Goal: Transaction & Acquisition: Purchase product/service

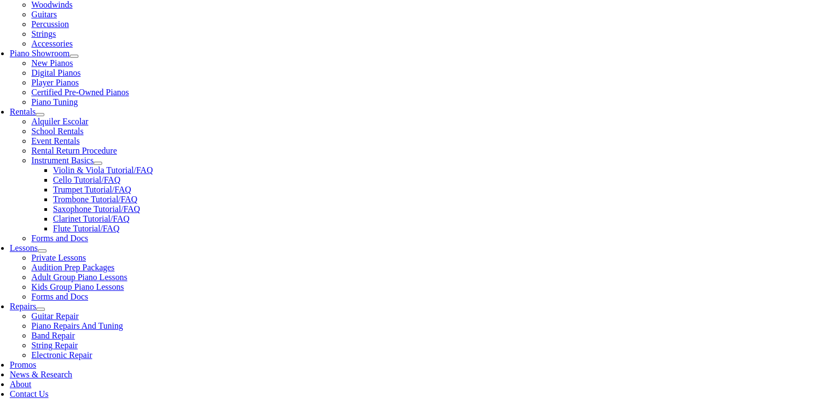
scroll to position [317, 0]
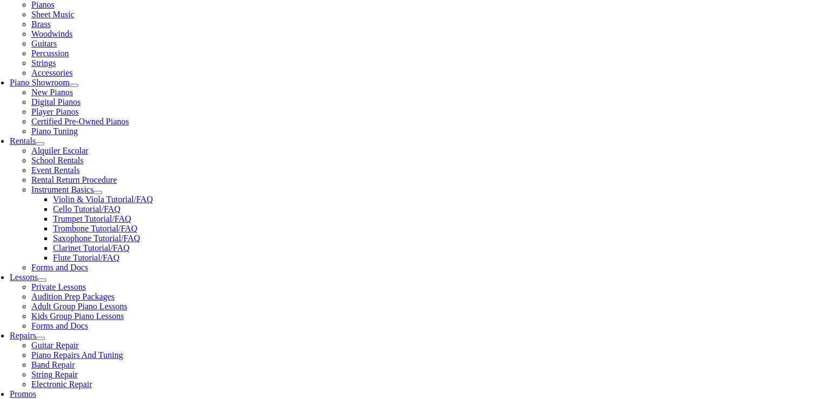
scroll to position [301, 0]
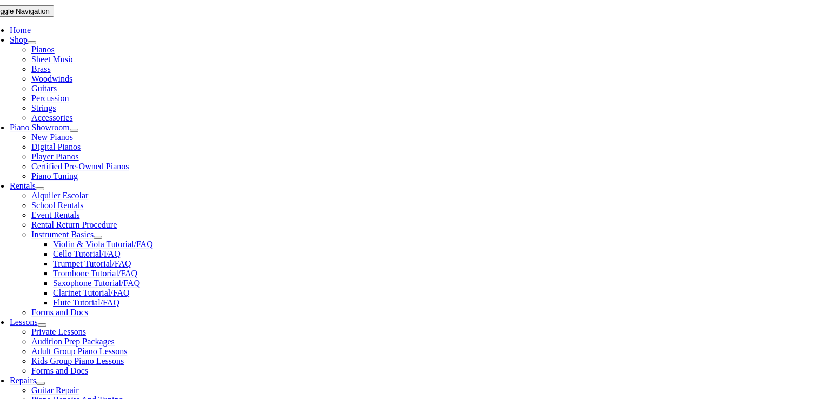
scroll to position [214, 0]
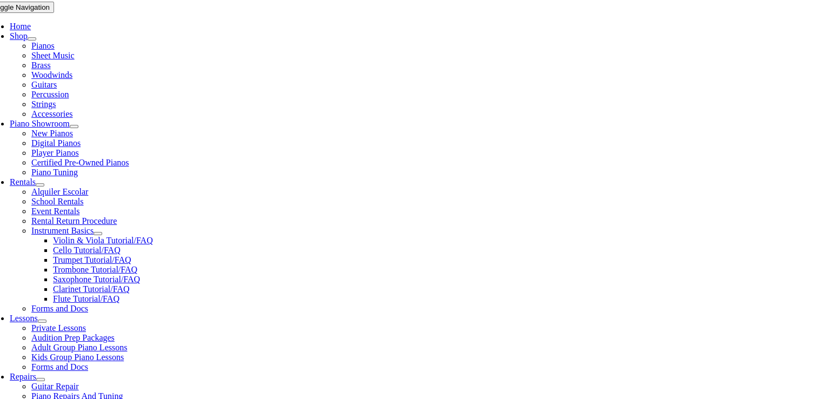
checkbox input"] "true"
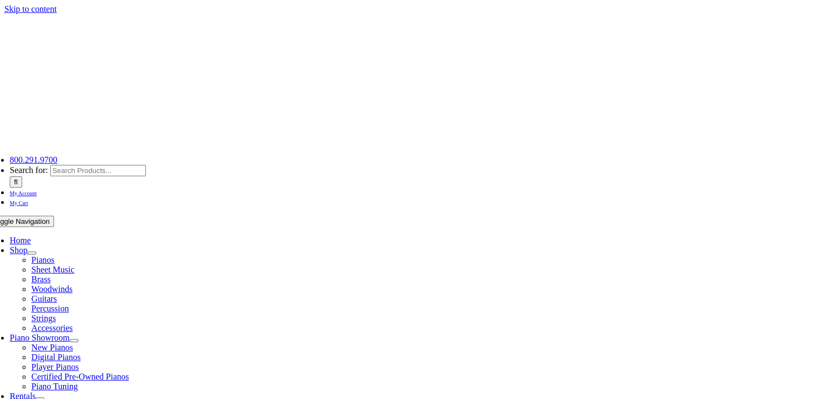
type input "1"
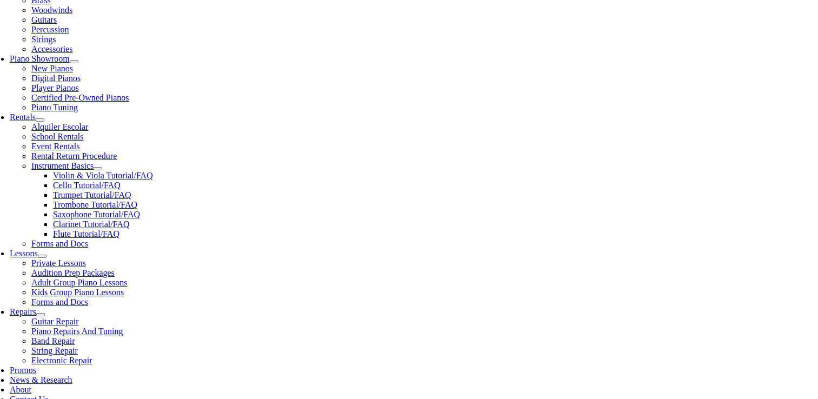
scroll to position [310, 0]
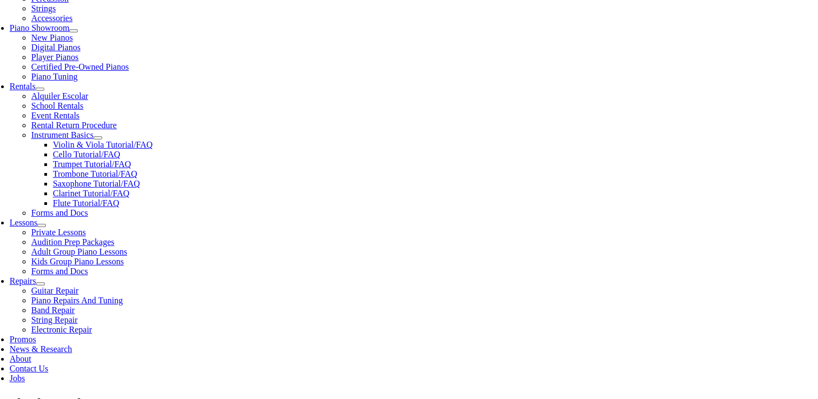
type input "Chloe"
type input "Kerber"
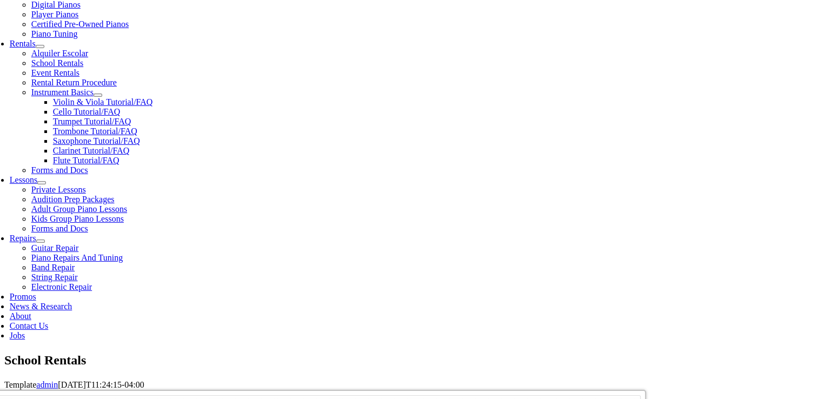
scroll to position [354, 0]
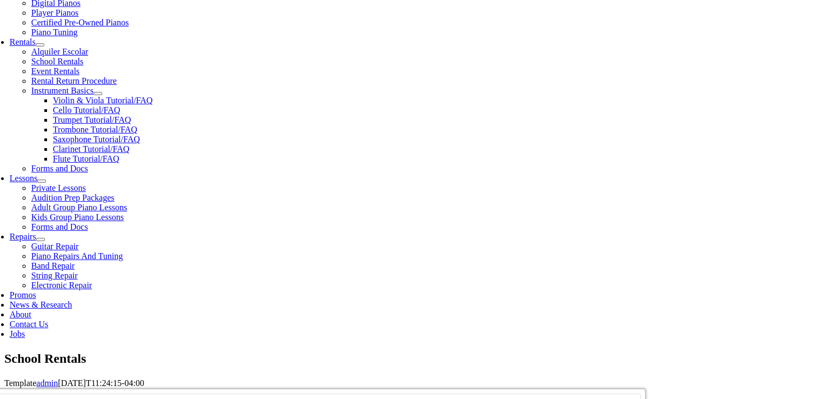
type input "Vanguard"
type input "2673420595"
type input "08/16/1984"
type input "Alison"
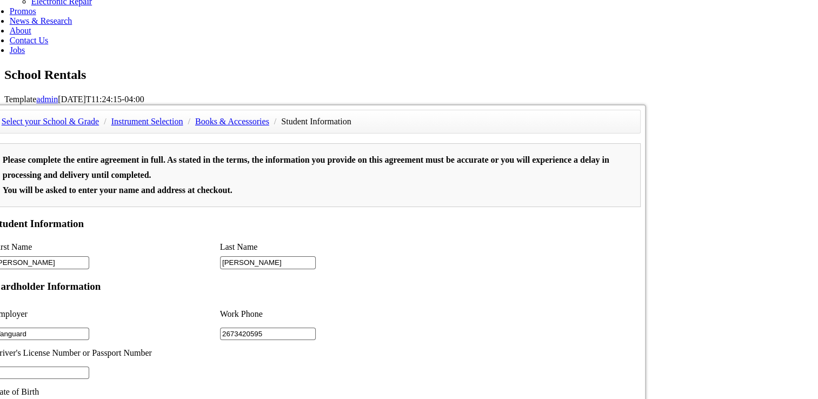
scroll to position [661, 0]
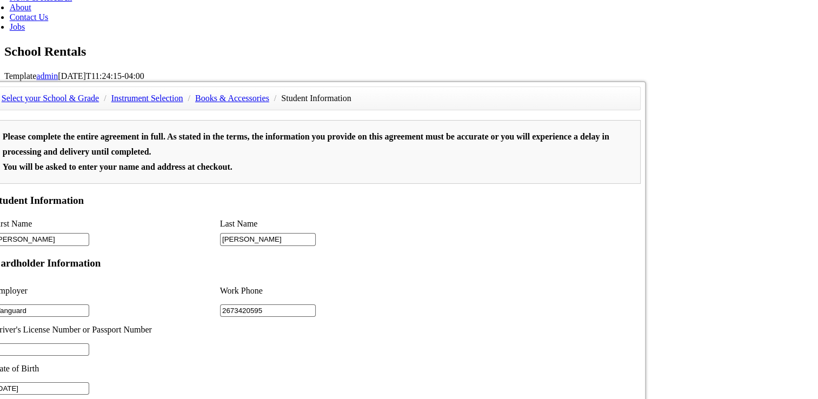
type input "Kerber"
type input "2"
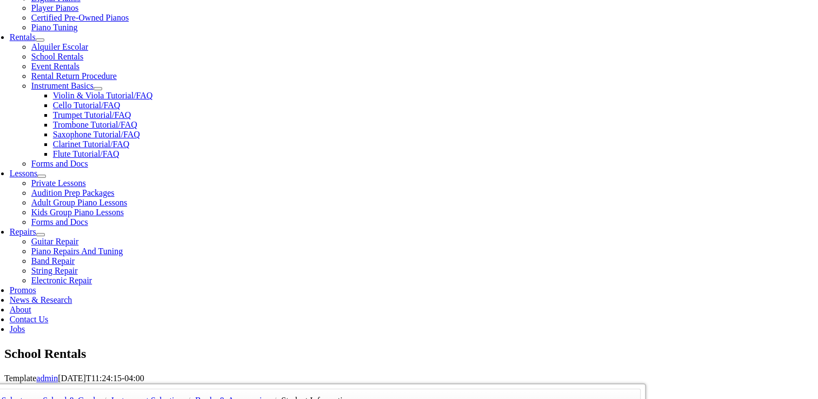
scroll to position [357, 0]
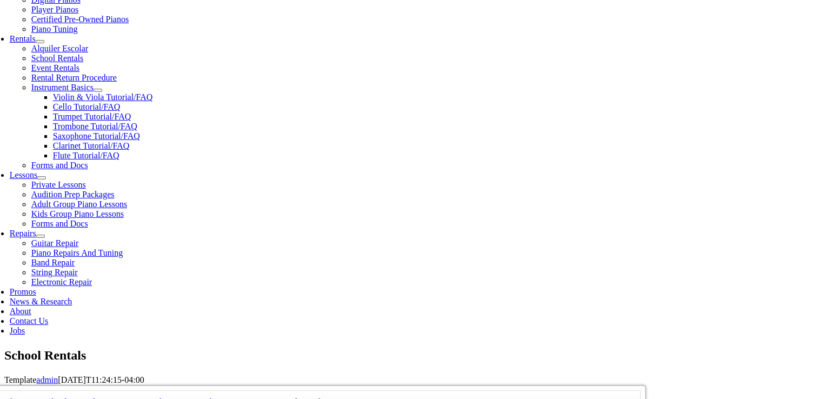
drag, startPoint x: 147, startPoint y: 310, endPoint x: 28, endPoint y: 307, distance: 119.4
click at [28, 385] on div "Select your School & Grade / Instrument Selection / Books & Accessories / Stude…" at bounding box center [413, 385] width 818 height 0
type input "Bill Kerber"
type input "2673917074"
type input "Vanguard Charitable"
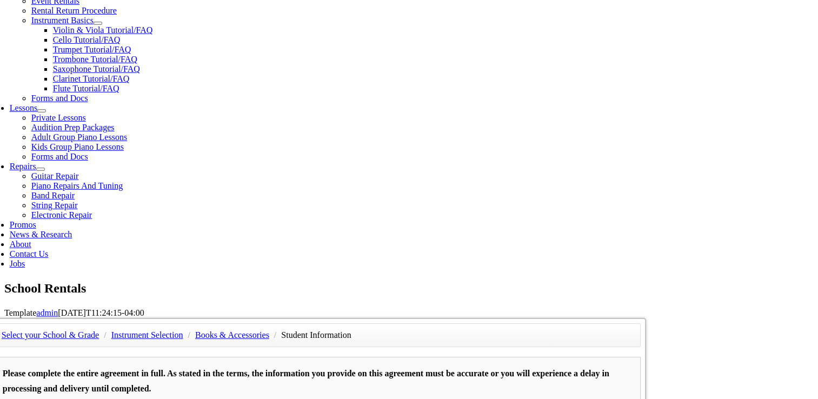
scroll to position [427, 0]
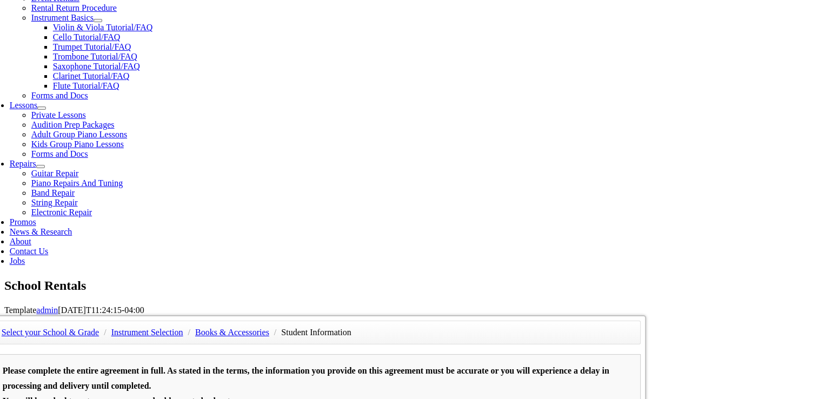
type input "PA 26 870 236"
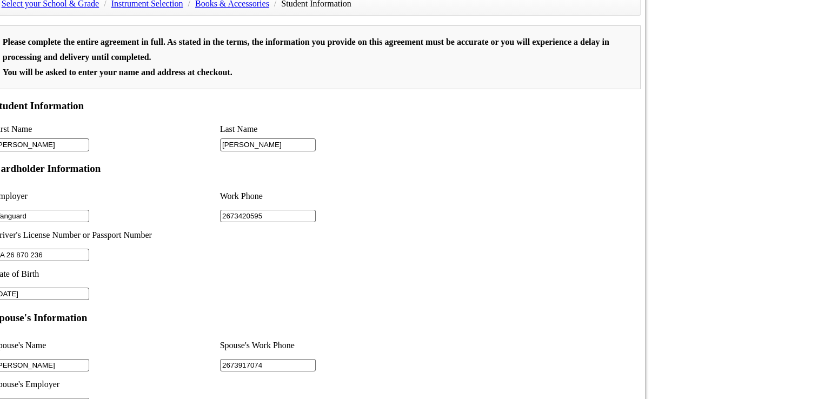
scroll to position [789, 0]
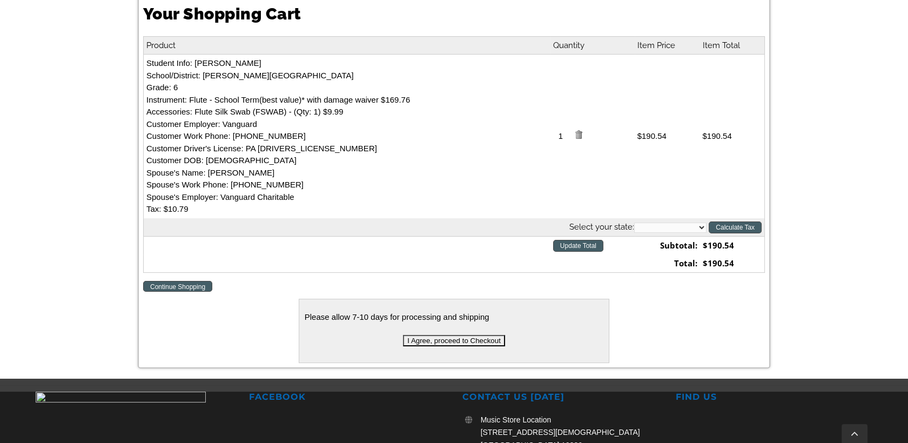
scroll to position [285, 0]
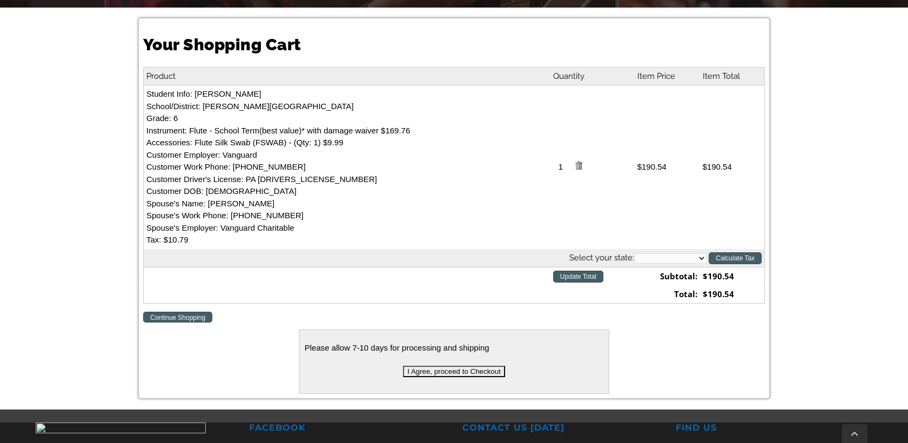
click at [691, 261] on select "[US_STATE] [US_STATE] [US_STATE] [US_STATE] [US_STATE] [US_STATE] [US_STATE] [U…" at bounding box center [670, 258] width 72 height 10
select select "PA"
click at [634, 253] on select "[US_STATE] [US_STATE] [US_STATE] [US_STATE] [US_STATE] [US_STATE] [US_STATE] [U…" at bounding box center [670, 258] width 72 height 10
click at [600, 274] on input "Update Total" at bounding box center [578, 277] width 50 height 12
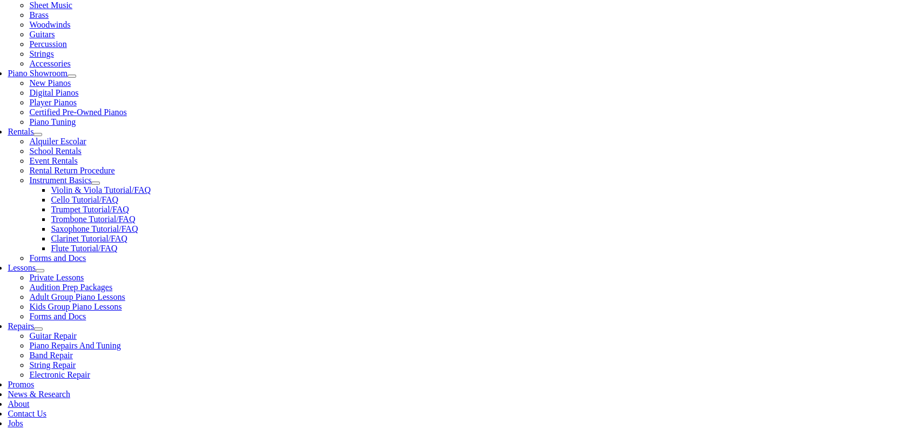
scroll to position [293, 0]
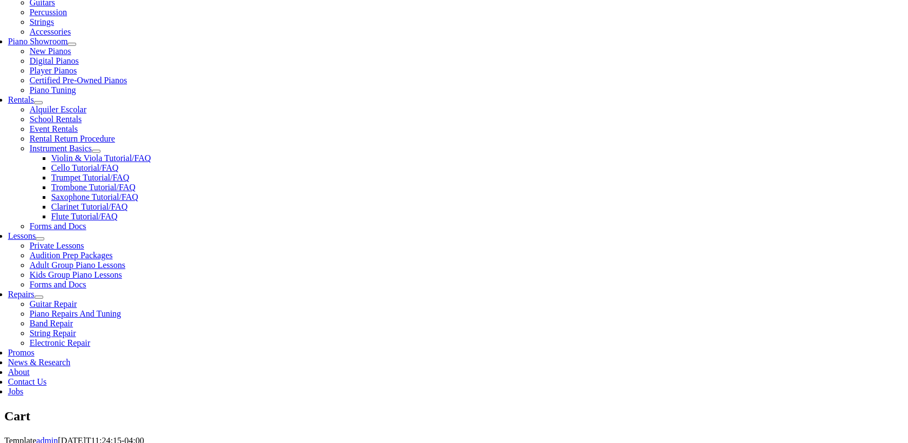
scroll to position [352, 0]
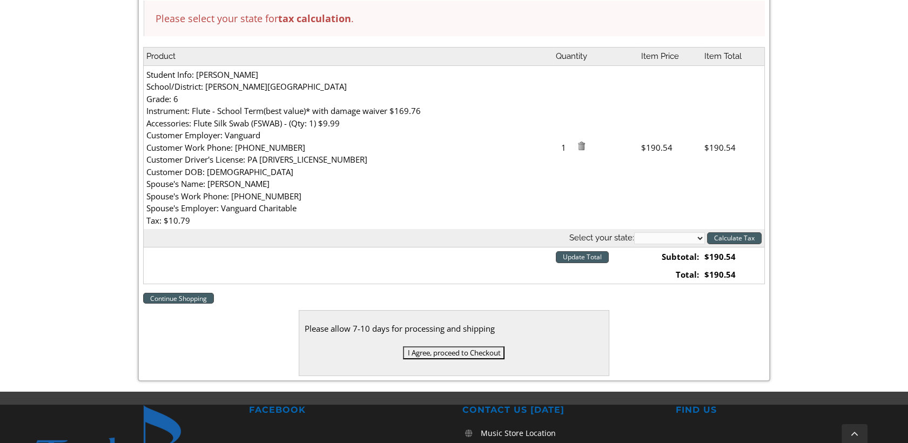
click at [677, 234] on select "Alabama Alaska Arizona Arkansas California Colorado Connecticut Delaware D. C. …" at bounding box center [669, 238] width 71 height 12
click at [634, 232] on select "Alabama Alaska Arizona Arkansas California Colorado Connecticut Delaware D. C. …" at bounding box center [669, 238] width 71 height 12
click at [696, 235] on select "Alabama Alaska Arizona Arkansas California Colorado Connecticut Delaware D. C. …" at bounding box center [669, 238] width 71 height 12
select select "PA"
click at [634, 232] on select "[US_STATE] [US_STATE] [US_STATE] [US_STATE] [US_STATE] [US_STATE] [US_STATE] [U…" at bounding box center [669, 238] width 71 height 12
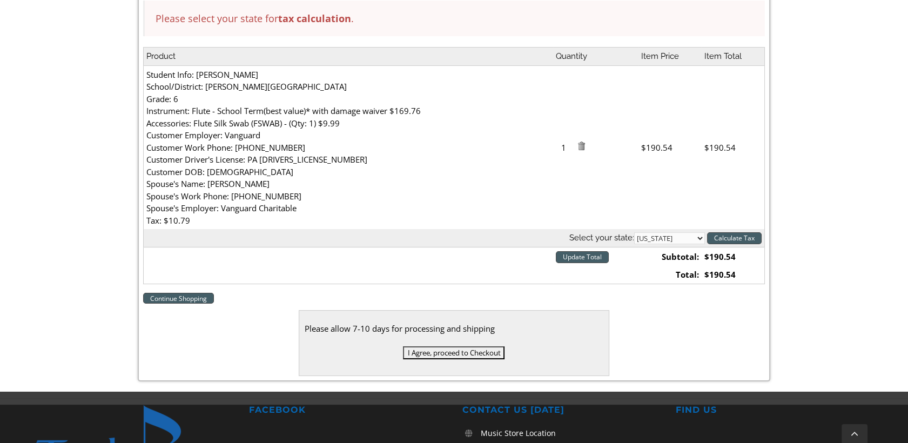
click at [731, 240] on input "Calculate Tax" at bounding box center [734, 238] width 55 height 12
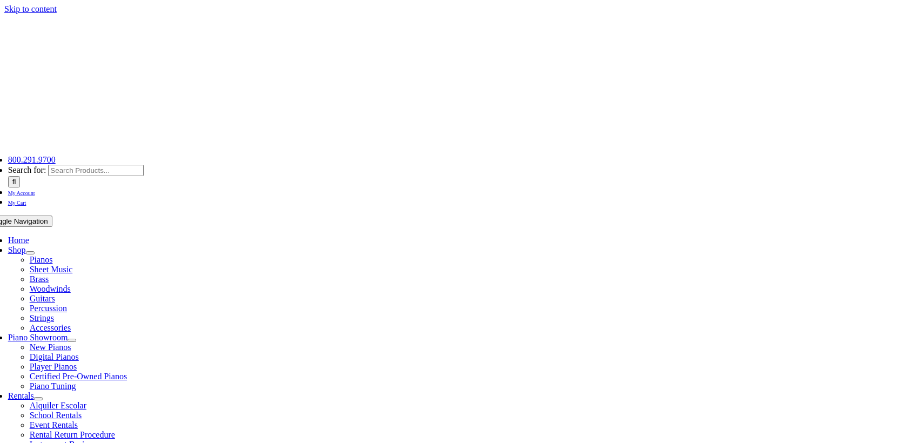
select select "PA"
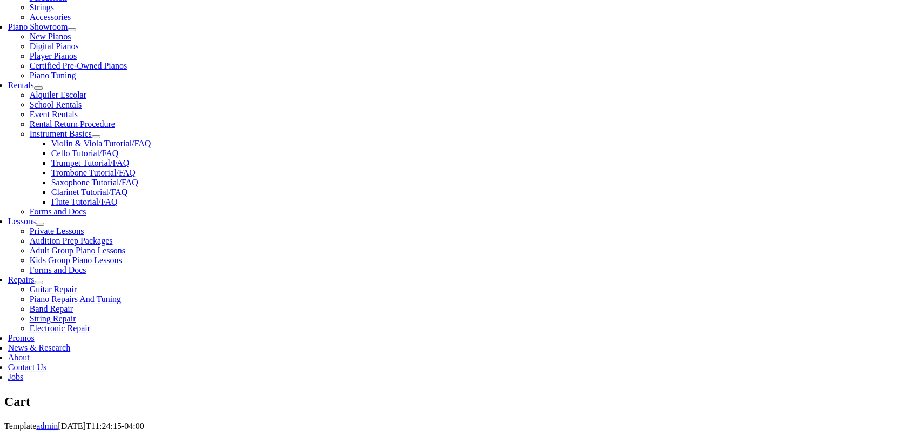
scroll to position [314, 0]
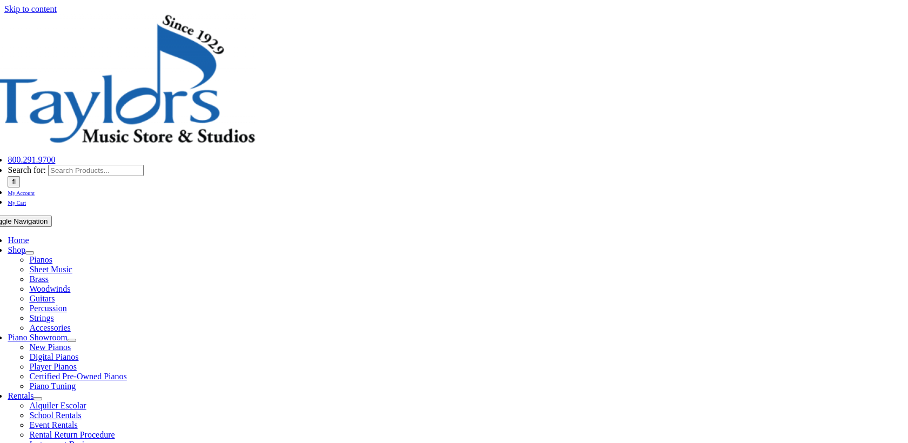
type input "[EMAIL_ADDRESS][DOMAIN_NAME]"
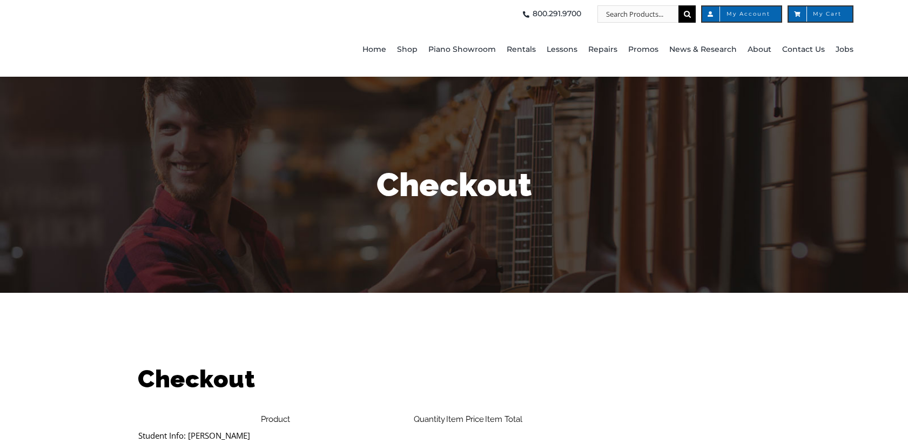
select select
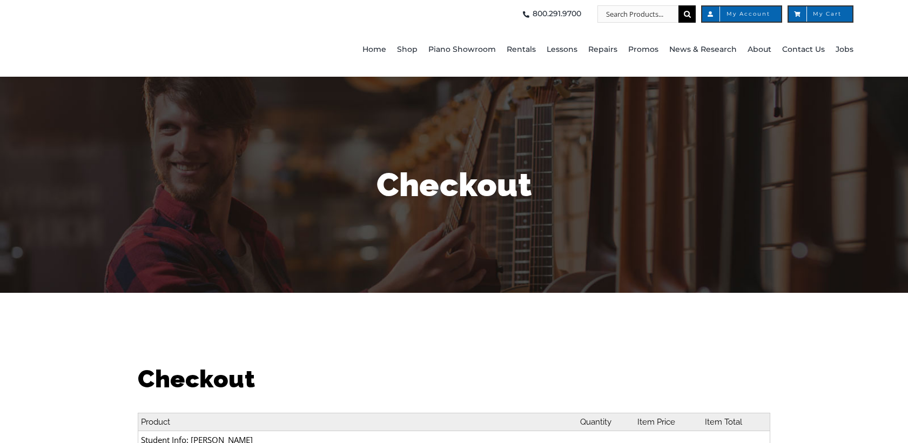
select select
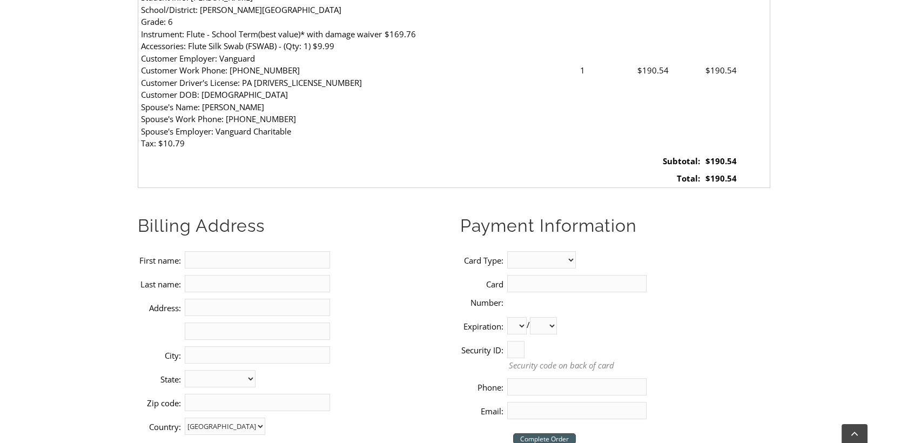
scroll to position [444, 0]
click at [225, 250] on input "First name:" at bounding box center [257, 258] width 145 height 17
type input "[PERSON_NAME]"
type input "[STREET_ADDRESS]"
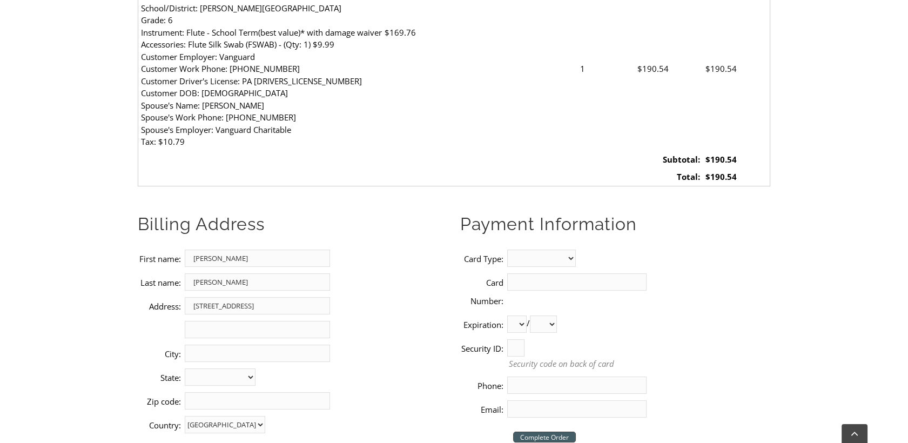
type input "Downingtown"
select select "PA"
type input "19335"
type input "2673420595"
type input "[EMAIL_ADDRESS][DOMAIN_NAME]"
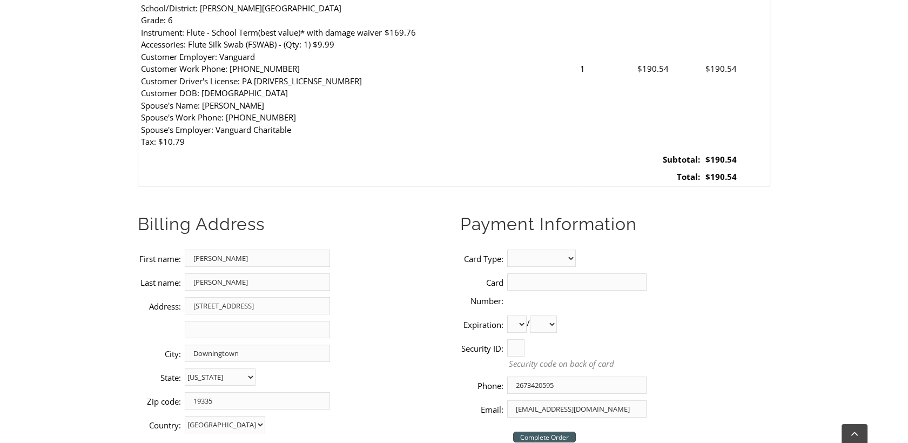
click at [541, 250] on select "MasterCard Visa American Express Discover" at bounding box center [541, 258] width 69 height 17
select select "visa"
click at [515, 250] on select "MasterCard Visa American Express Discover" at bounding box center [541, 258] width 69 height 17
click at [534, 273] on input "Card Number:" at bounding box center [576, 281] width 139 height 17
type input "[CREDIT_CARD_NUMBER]"
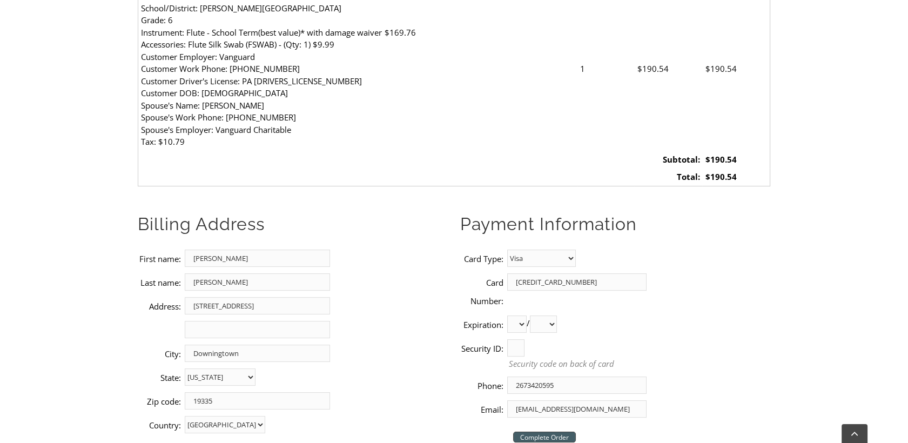
select select "08"
select select "2027"
click at [525, 339] on input "Security ID:" at bounding box center [515, 347] width 17 height 17
type input "584"
click at [541, 432] on input "Complete Order" at bounding box center [544, 437] width 63 height 11
